Goal: Entertainment & Leisure: Consume media (video, audio)

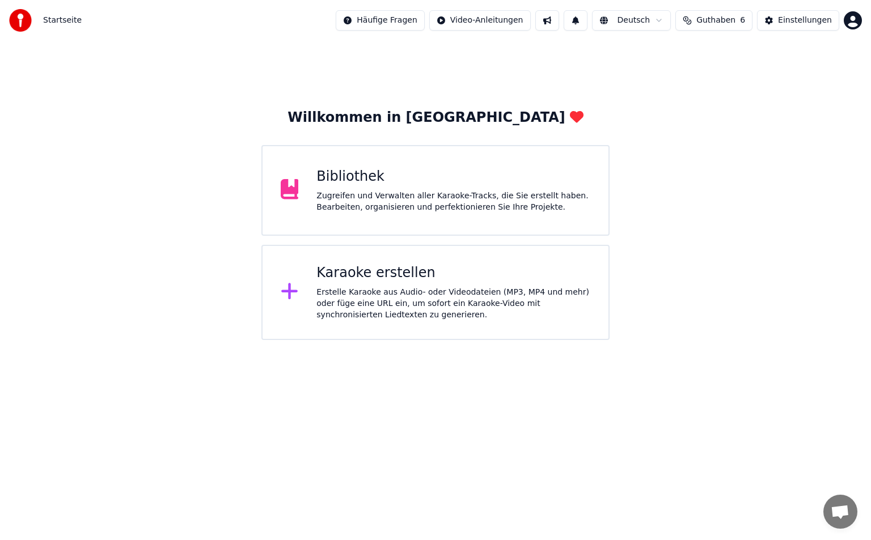
click at [441, 198] on div "Zugreifen und Verwalten aller Karaoke-Tracks, die Sie erstellt haben. Bearbeite…" at bounding box center [453, 202] width 274 height 23
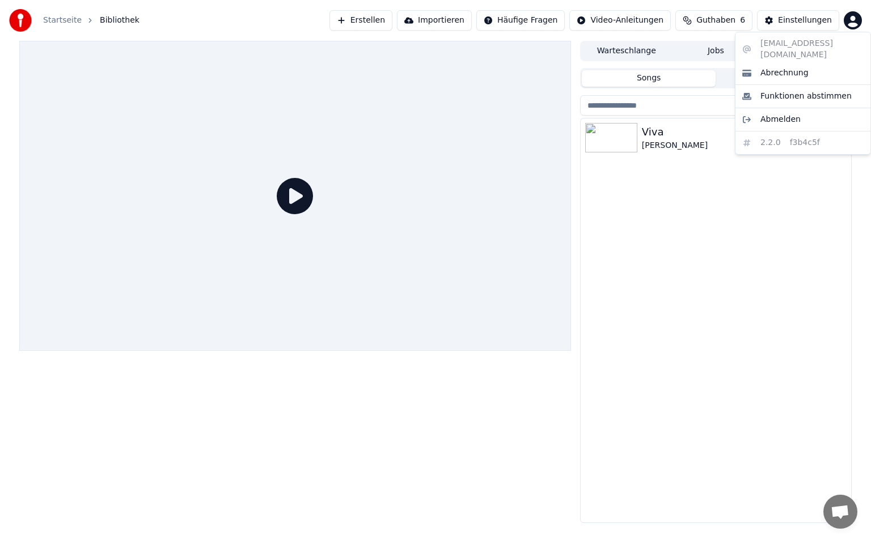
click at [850, 20] on html "Startseite Bibliothek Erstellen Importieren Häufige Fragen Video-Anleitungen Gu…" at bounding box center [435, 270] width 871 height 540
click at [621, 160] on html "Startseite Bibliothek Erstellen Importieren Häufige Fragen Video-Anleitungen Gu…" at bounding box center [435, 270] width 871 height 540
click at [639, 143] on div at bounding box center [613, 137] width 57 height 29
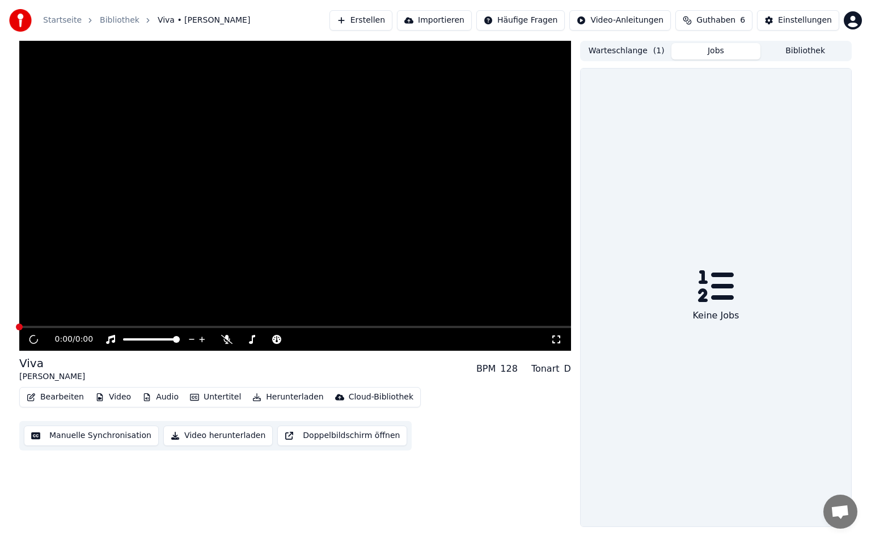
click at [717, 48] on button "Jobs" at bounding box center [716, 51] width 90 height 16
click at [799, 44] on button "Bibliothek" at bounding box center [805, 51] width 90 height 16
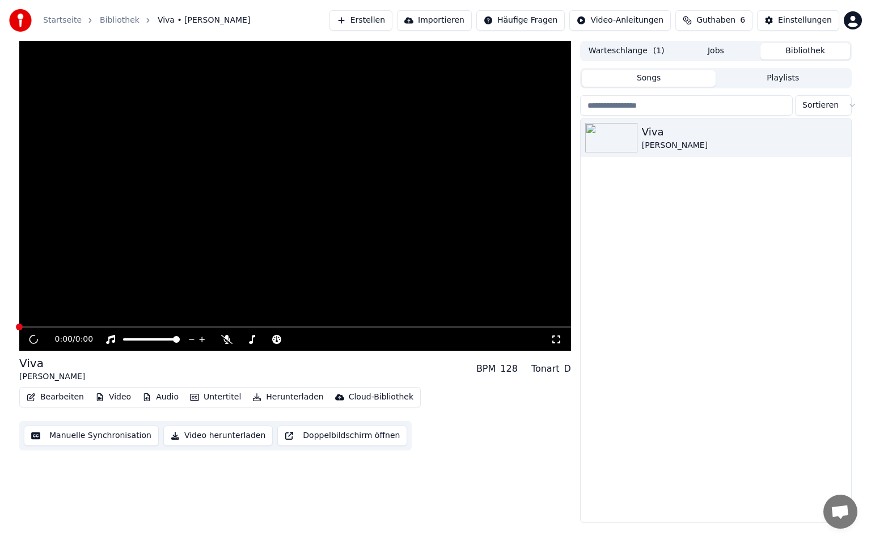
click at [622, 50] on button "Warteschlange ( 1 )" at bounding box center [627, 51] width 90 height 16
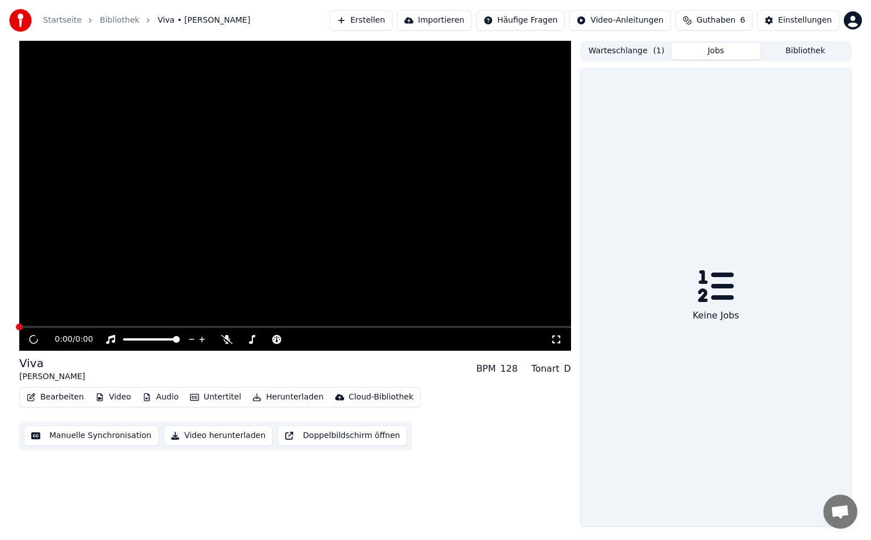
click at [709, 45] on button "Jobs" at bounding box center [716, 51] width 90 height 16
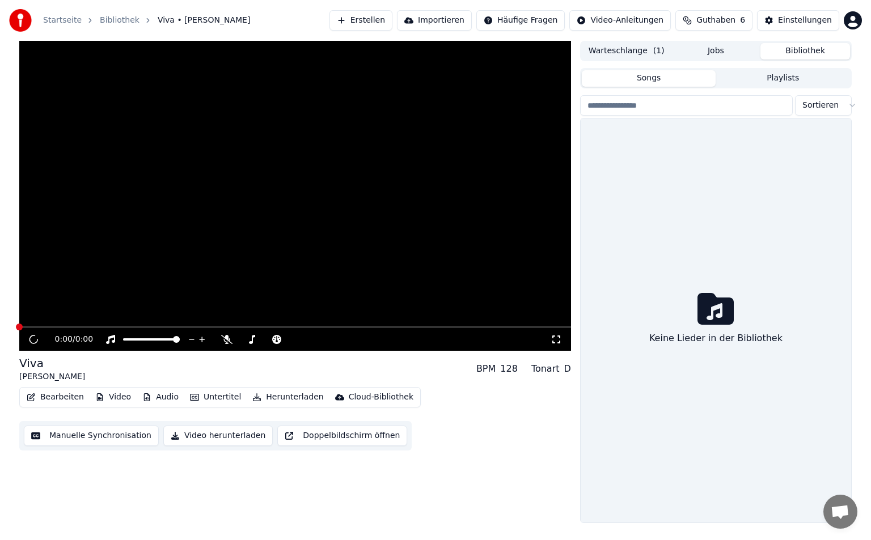
click at [810, 52] on button "Bibliothek" at bounding box center [805, 51] width 90 height 16
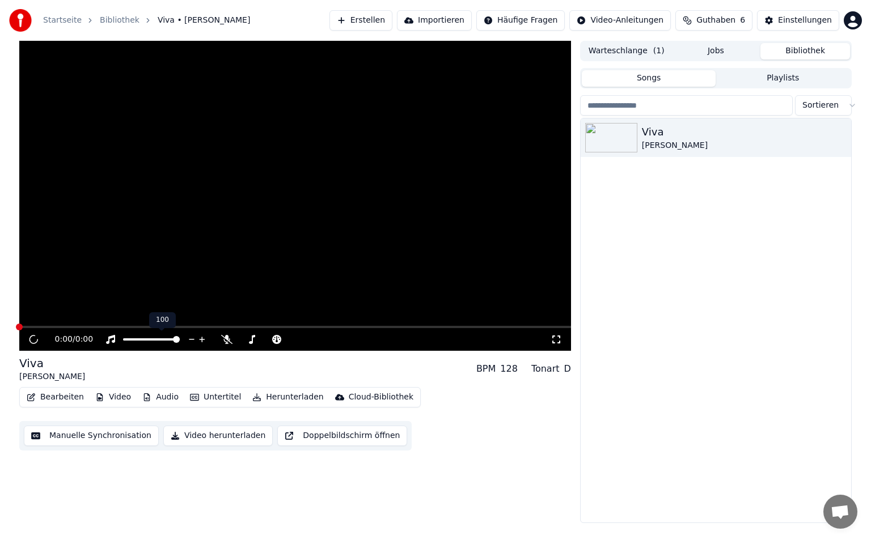
click at [134, 336] on div at bounding box center [161, 339] width 91 height 11
click at [138, 337] on div at bounding box center [161, 339] width 91 height 11
click at [141, 339] on span at bounding box center [132, 340] width 18 height 2
click at [853, 16] on html "Startseite Bibliothek Viva • Kathi • Tristan Erstellen Importieren Häufige Frag…" at bounding box center [435, 270] width 871 height 540
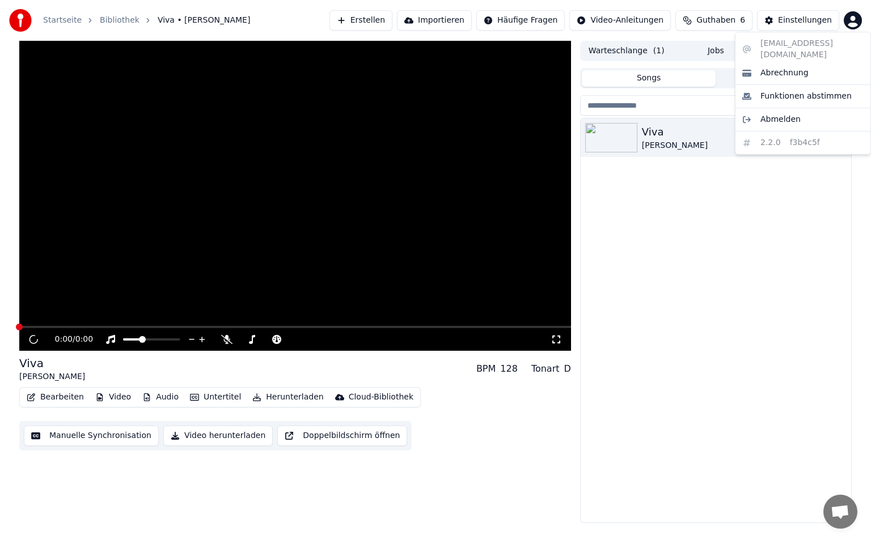
click at [642, 53] on html "Startseite Bibliothek Viva • Kathi • Tristan Erstellen Importieren Häufige Frag…" at bounding box center [435, 270] width 871 height 540
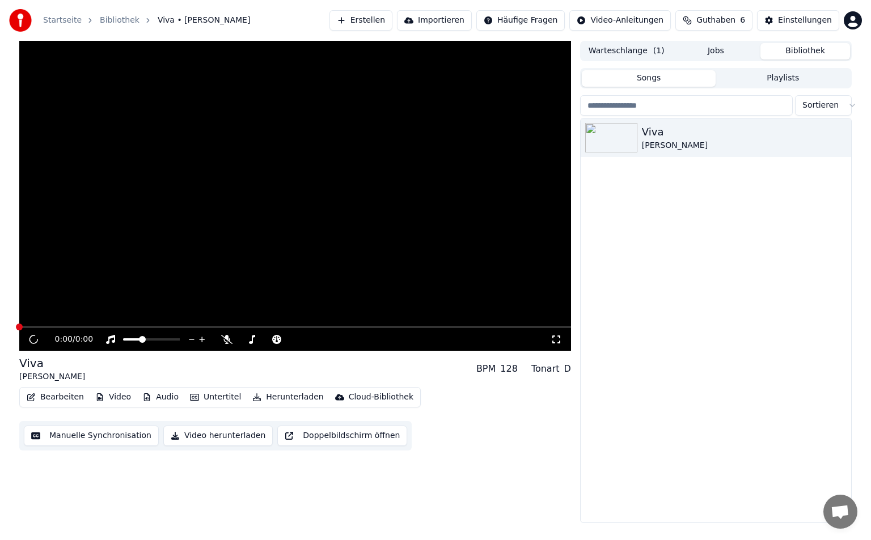
click at [642, 53] on button "Warteschlange ( 1 )" at bounding box center [627, 51] width 90 height 16
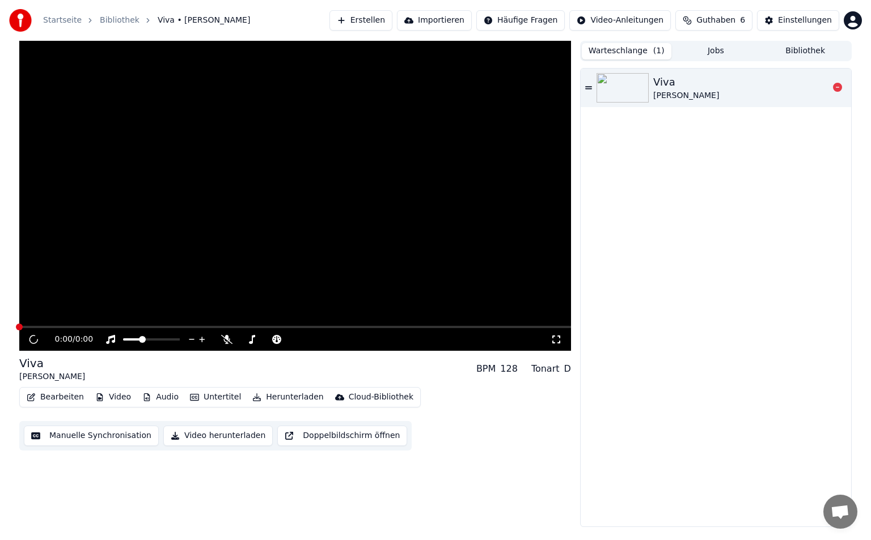
click at [651, 75] on div at bounding box center [625, 87] width 57 height 29
click at [806, 55] on button "Bibliothek" at bounding box center [805, 51] width 90 height 16
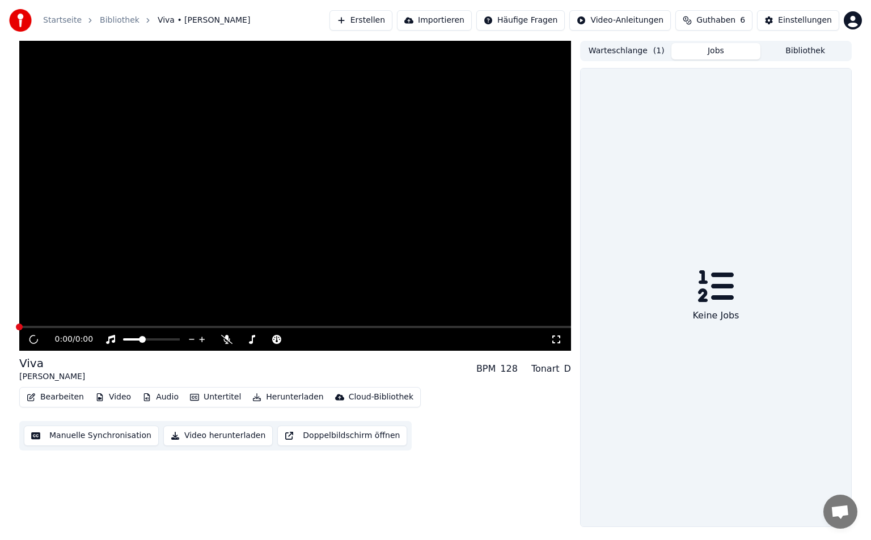
click at [737, 49] on button "Jobs" at bounding box center [716, 51] width 90 height 16
click at [711, 317] on div "Keine Jobs" at bounding box center [716, 316] width 56 height 23
click at [829, 55] on button "Bibliothek" at bounding box center [805, 51] width 90 height 16
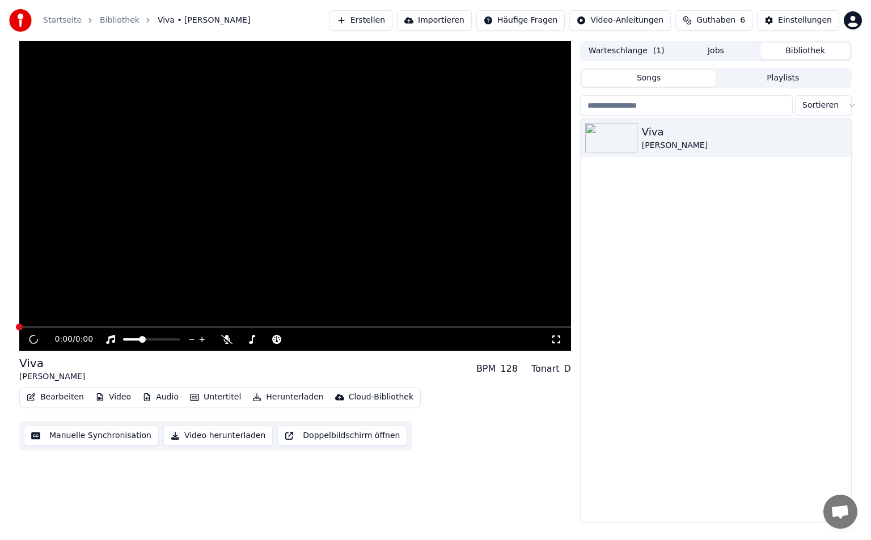
click at [614, 49] on button "Warteschlange ( 1 )" at bounding box center [627, 51] width 90 height 16
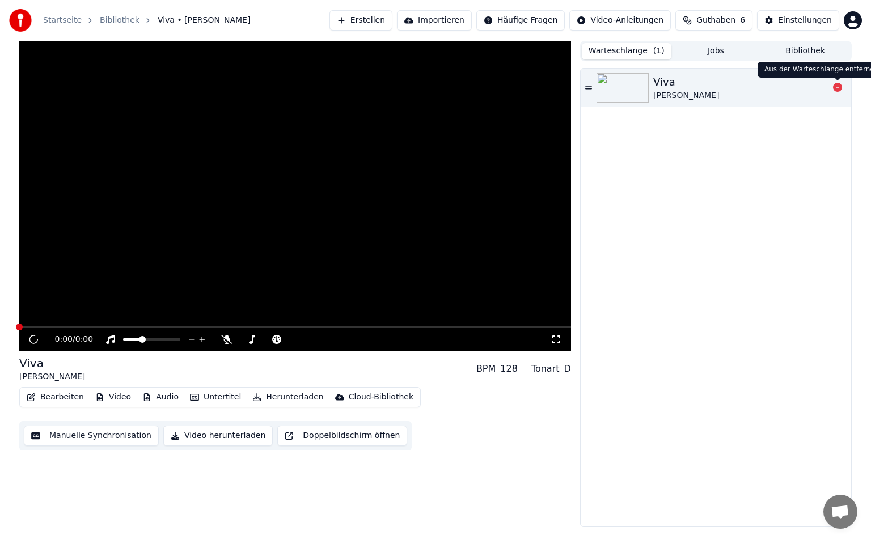
click at [840, 86] on icon at bounding box center [837, 87] width 9 height 9
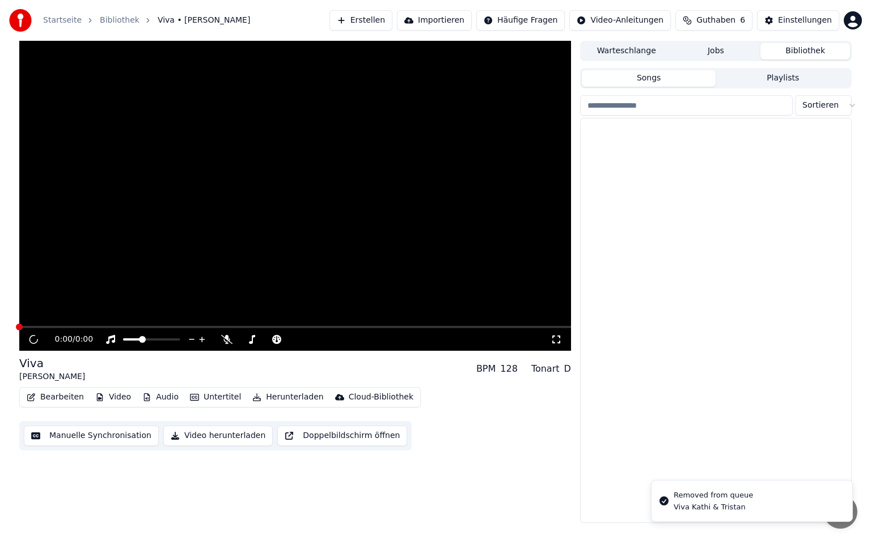
click at [801, 55] on button "Bibliothek" at bounding box center [805, 51] width 90 height 16
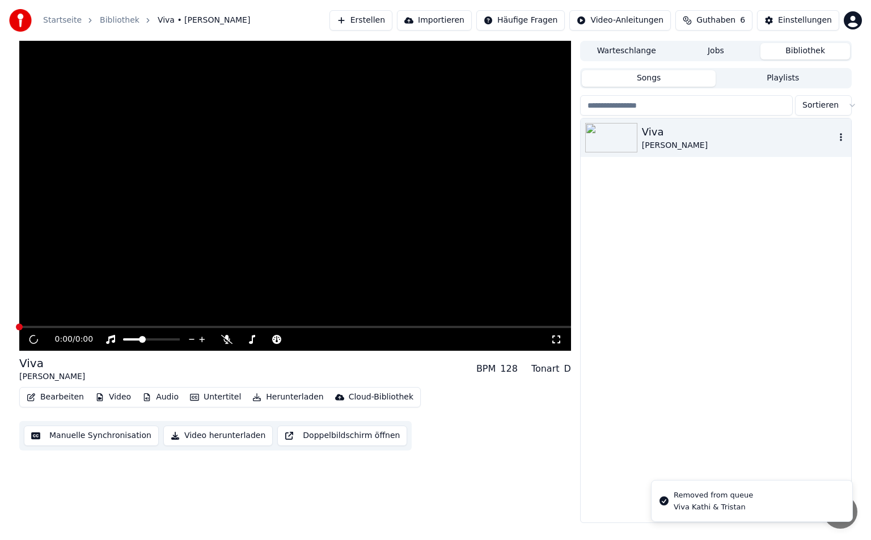
click at [711, 142] on div "[PERSON_NAME]" at bounding box center [738, 145] width 193 height 11
click at [556, 336] on icon at bounding box center [556, 339] width 11 height 9
